Goal: Information Seeking & Learning: Learn about a topic

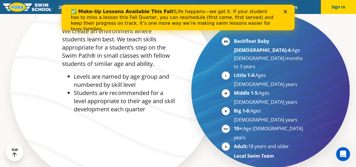
click at [285, 11] on icon "Close" at bounding box center [284, 11] width 3 height 3
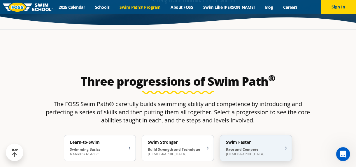
scroll to position [839, 0]
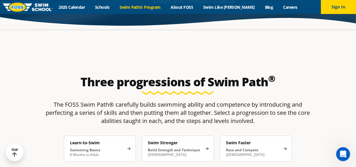
click at [257, 136] on div "Learn-to-Swim Swimming Basics 6 Months to Adult Swim Stronger Build Strength an…" at bounding box center [177, 153] width 275 height 35
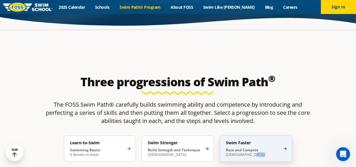
click at [254, 136] on div "Swim Faster Race and Compete [DEMOGRAPHIC_DATA]" at bounding box center [256, 149] width 72 height 26
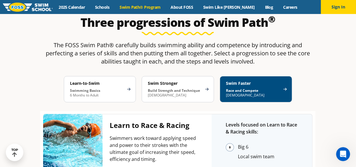
scroll to position [898, 0]
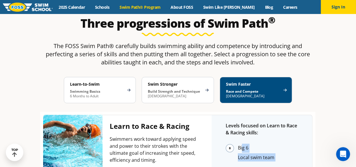
drag, startPoint x: 243, startPoint y: 103, endPoint x: 288, endPoint y: 133, distance: 54.2
click at [238, 144] on li "Big 6" at bounding box center [268, 148] width 60 height 9
click at [173, 122] on div "Learn to Race & Racing" at bounding box center [154, 127] width 88 height 10
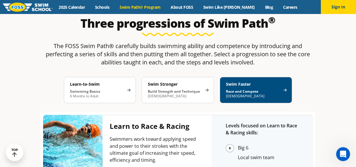
click at [173, 122] on div "Learn to Race & Racing" at bounding box center [154, 127] width 88 height 10
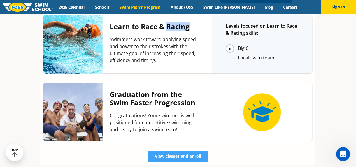
scroll to position [999, 0]
